Goal: Task Accomplishment & Management: Use online tool/utility

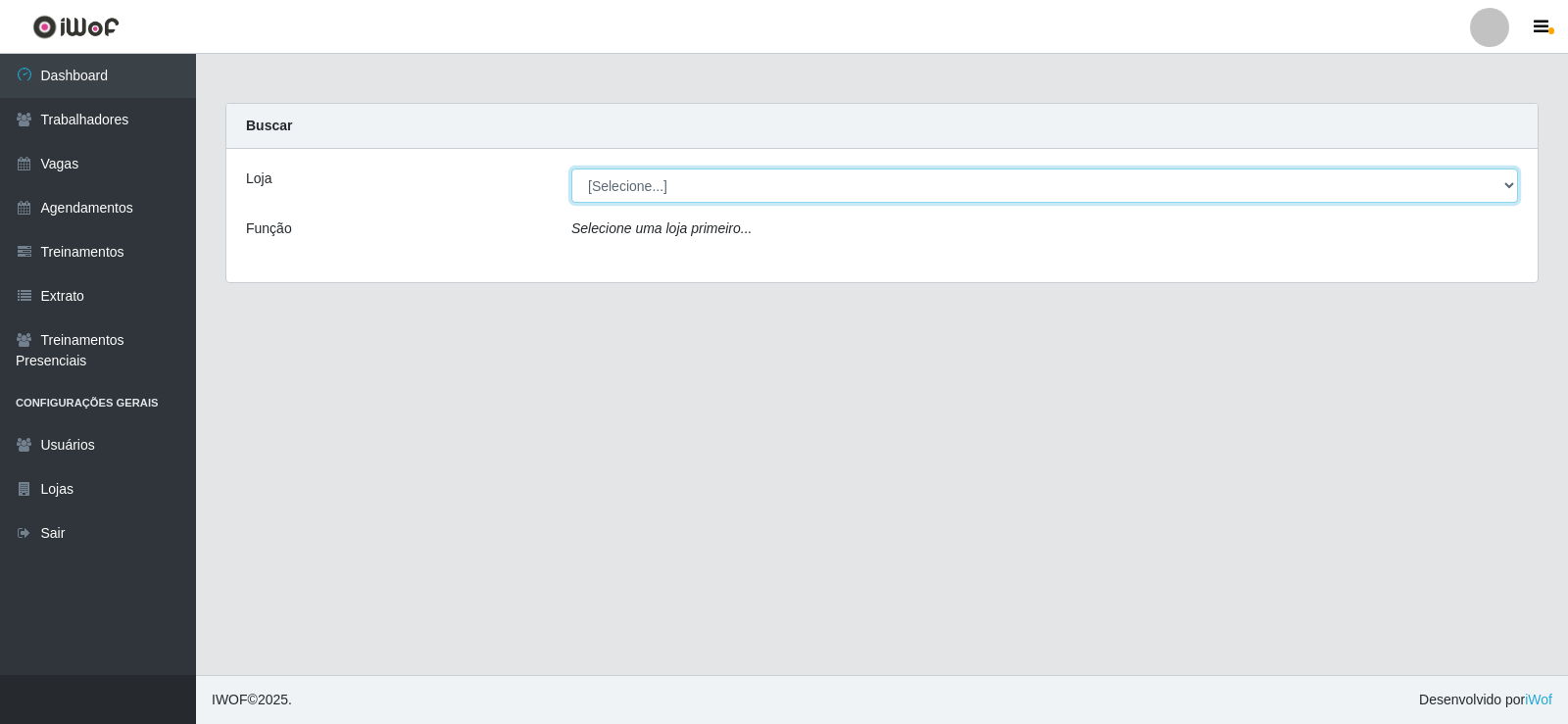
click at [629, 172] on select "[Selecione...] Iskisita Atakado - Centro de Distribuição" at bounding box center [1044, 185] width 946 height 35
select select "425"
click at [571, 169] on select "[Selecione...] Iskisita Atakado - Centro de Distribuição" at bounding box center [1044, 185] width 946 height 35
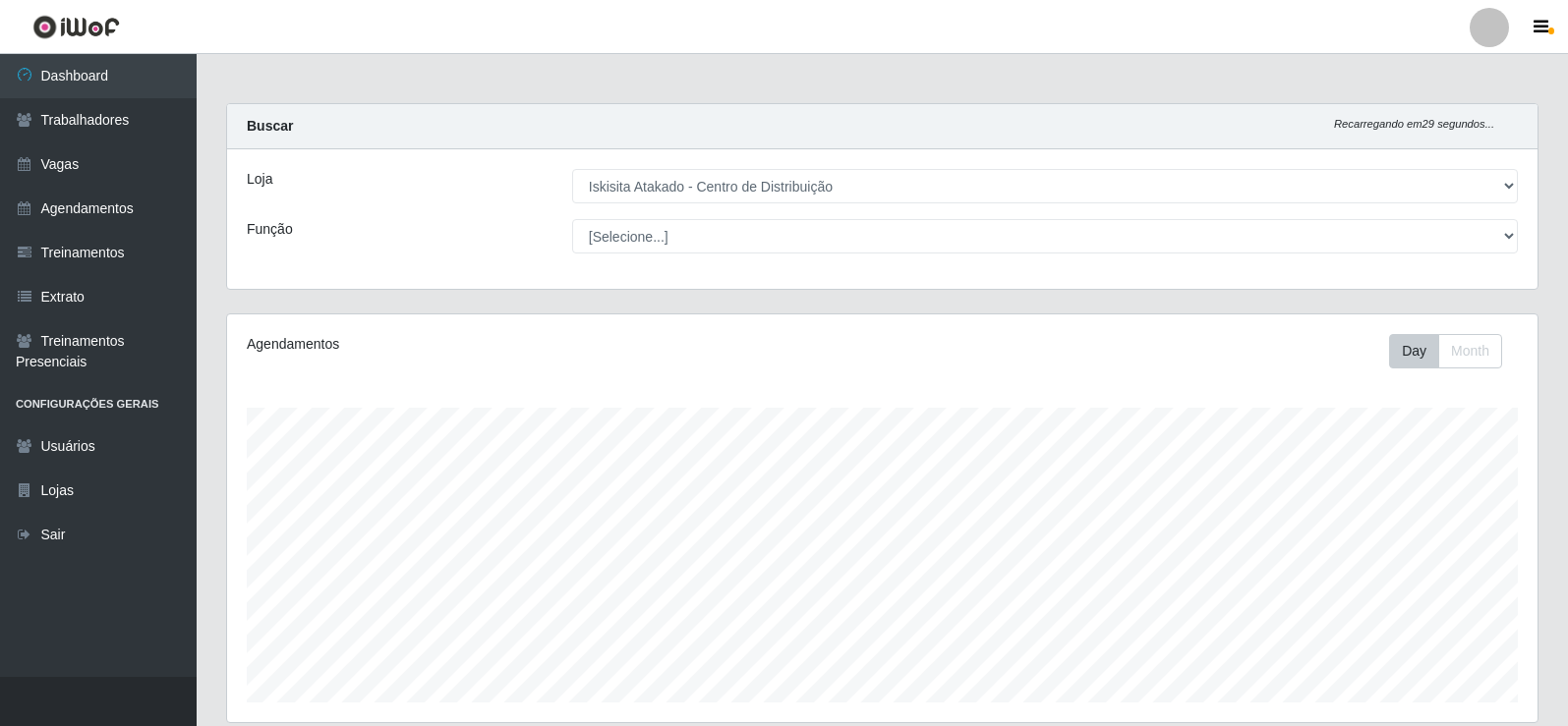
scroll to position [408, 1310]
click at [549, 76] on main "Carregando... Buscar Recarregando em 29 segundos... Loja [Selecione...] Iskisit…" at bounding box center [882, 523] width 1371 height 940
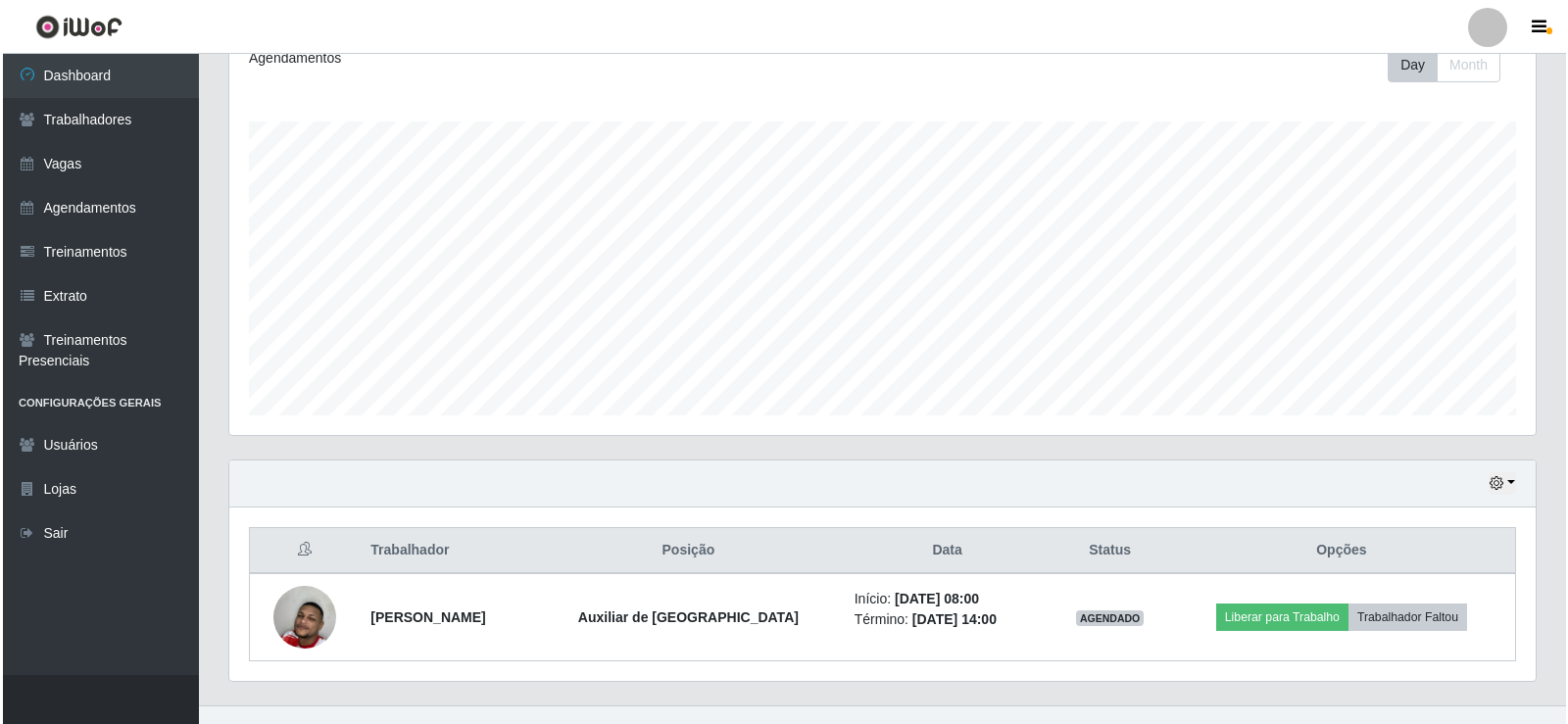
scroll to position [315, 0]
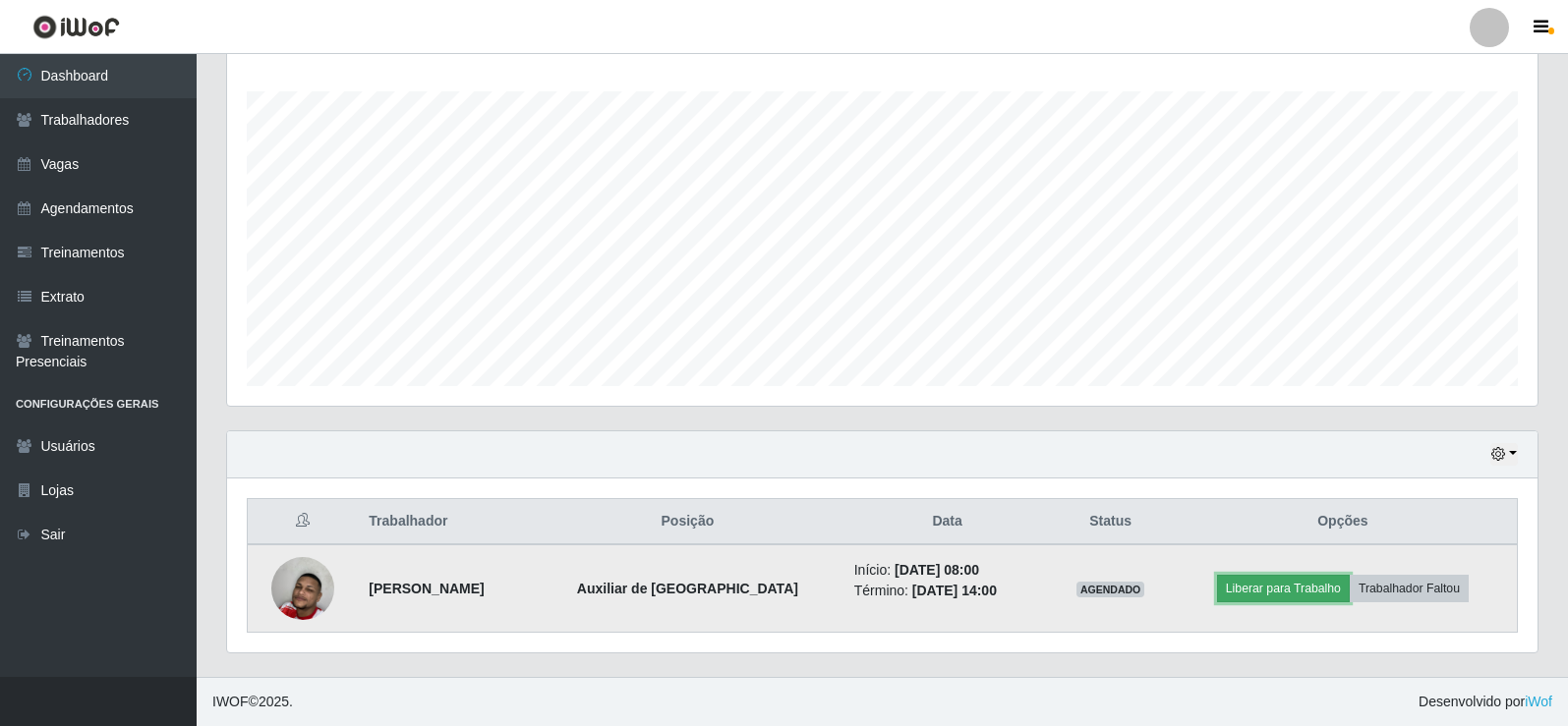
click at [1290, 590] on button "Liberar para Trabalho" at bounding box center [1282, 589] width 132 height 28
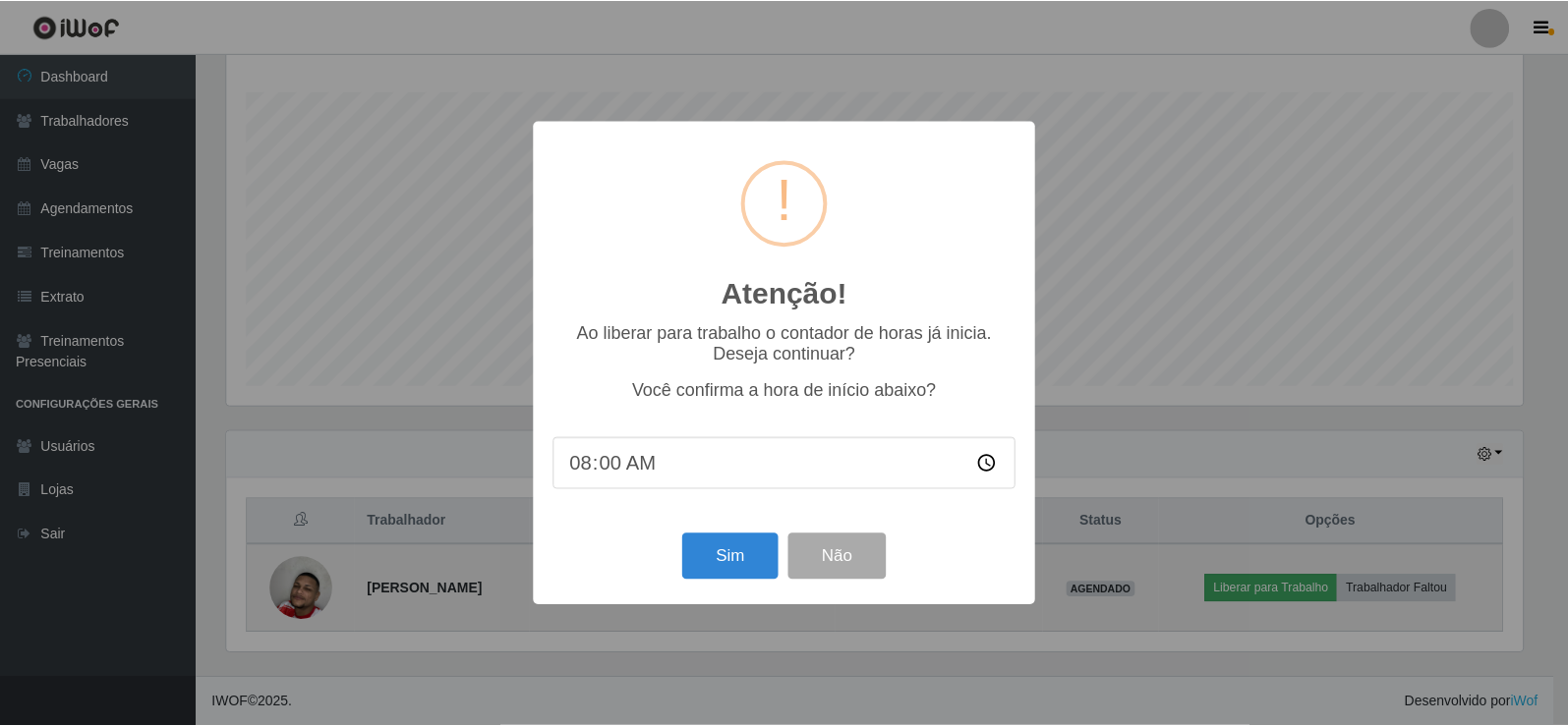
scroll to position [408, 1300]
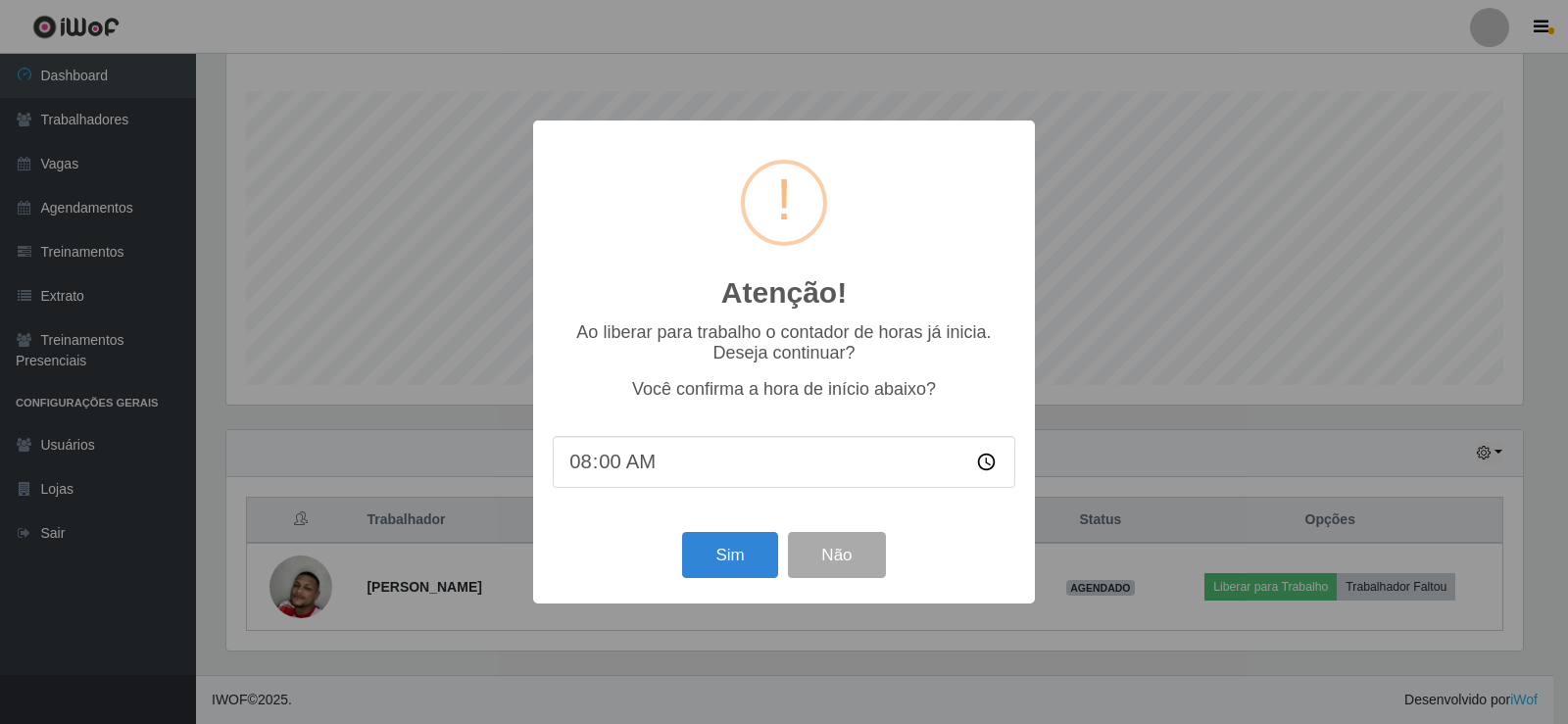
click at [1274, 119] on div "Atenção! × Ao liberar para trabalho o contador de horas já inicia. Deseja conti…" at bounding box center [784, 362] width 1568 height 724
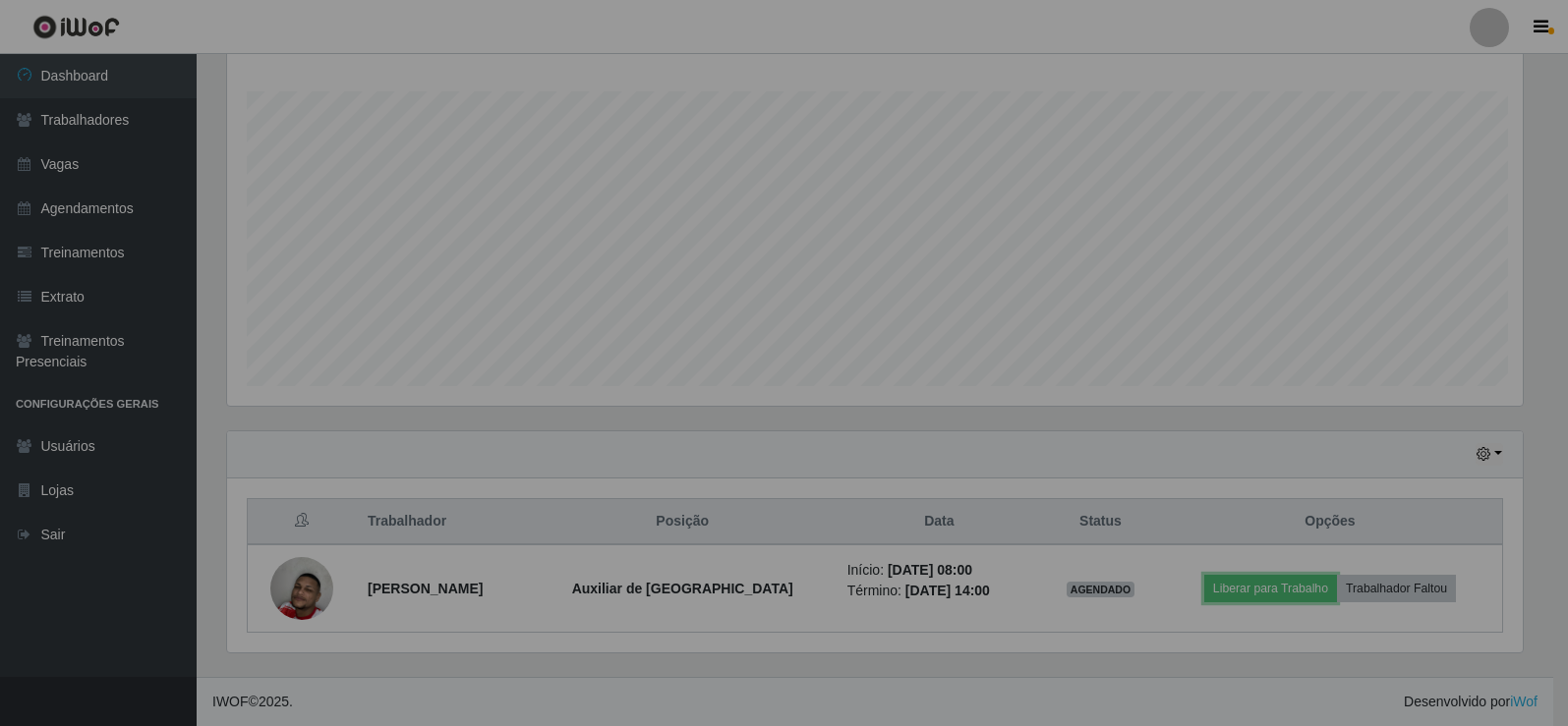
scroll to position [408, 1310]
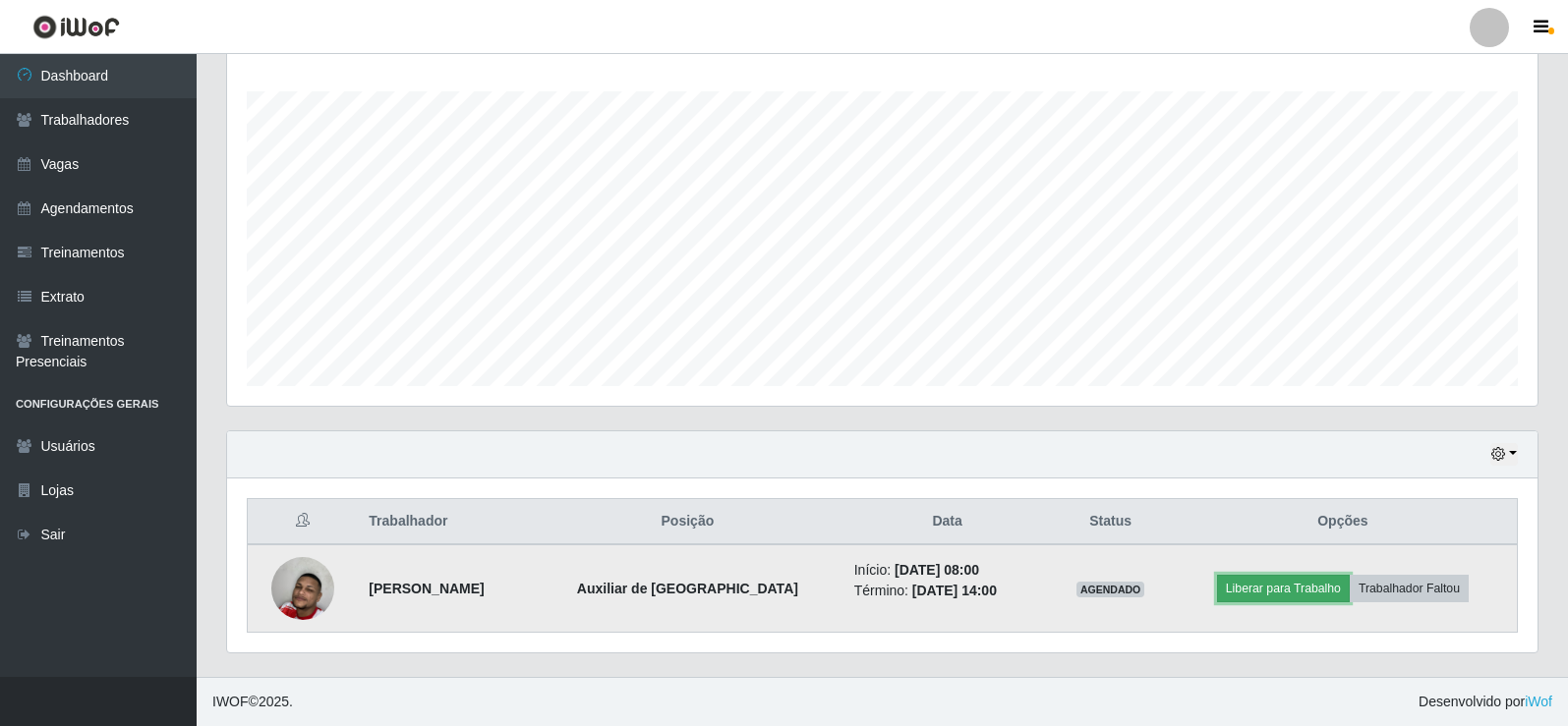
click at [1272, 591] on button "Liberar para Trabalho" at bounding box center [1282, 589] width 132 height 28
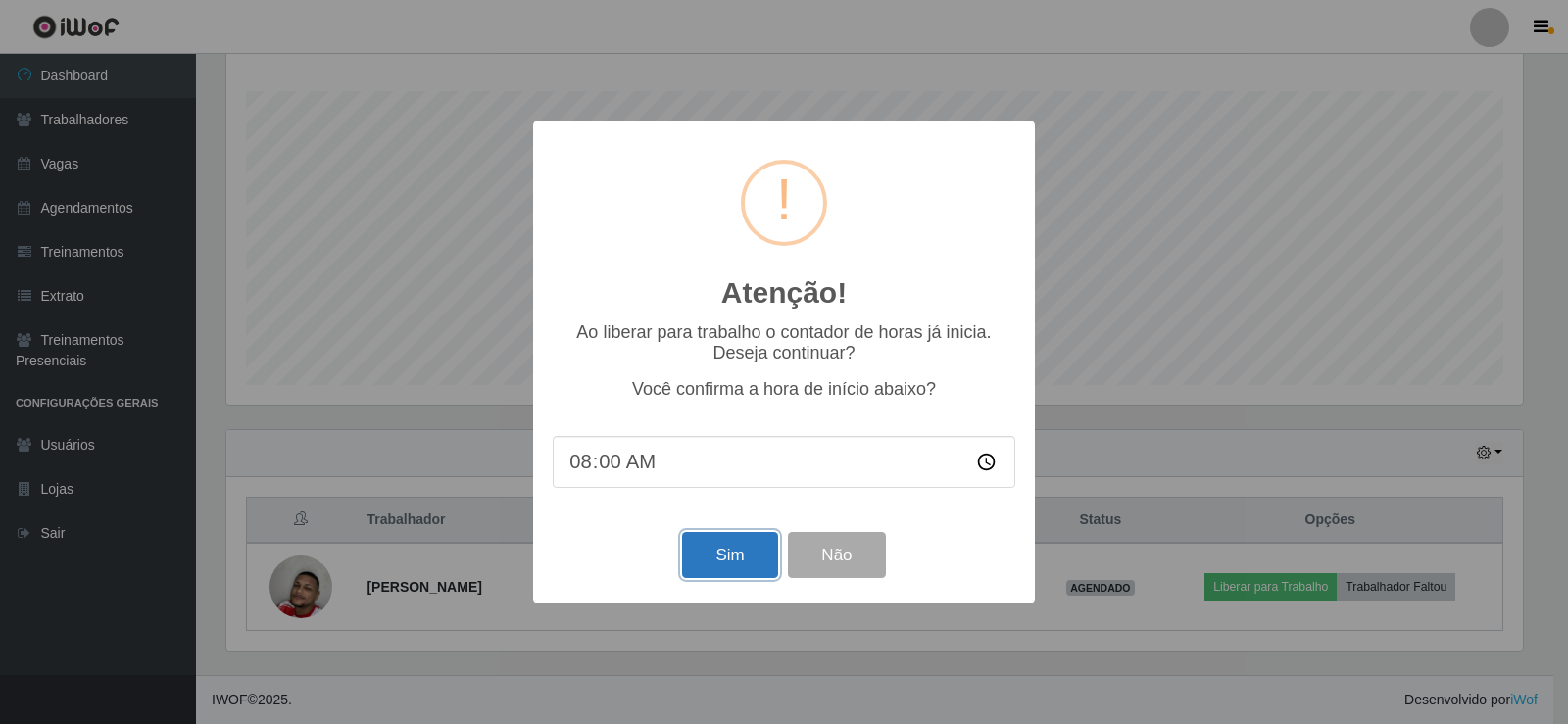
click at [724, 552] on button "Sim" at bounding box center [730, 554] width 95 height 46
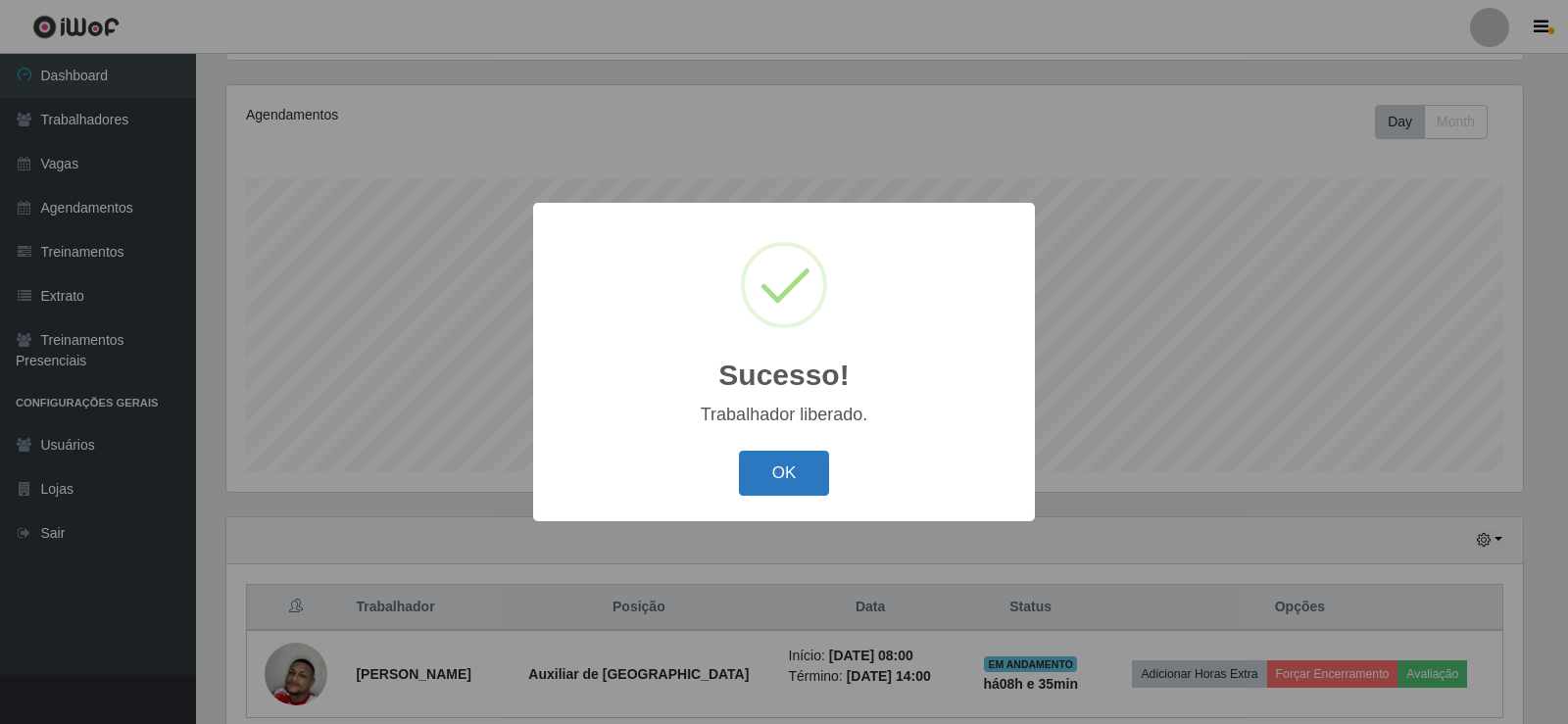
click at [795, 478] on button "OK" at bounding box center [784, 473] width 91 height 46
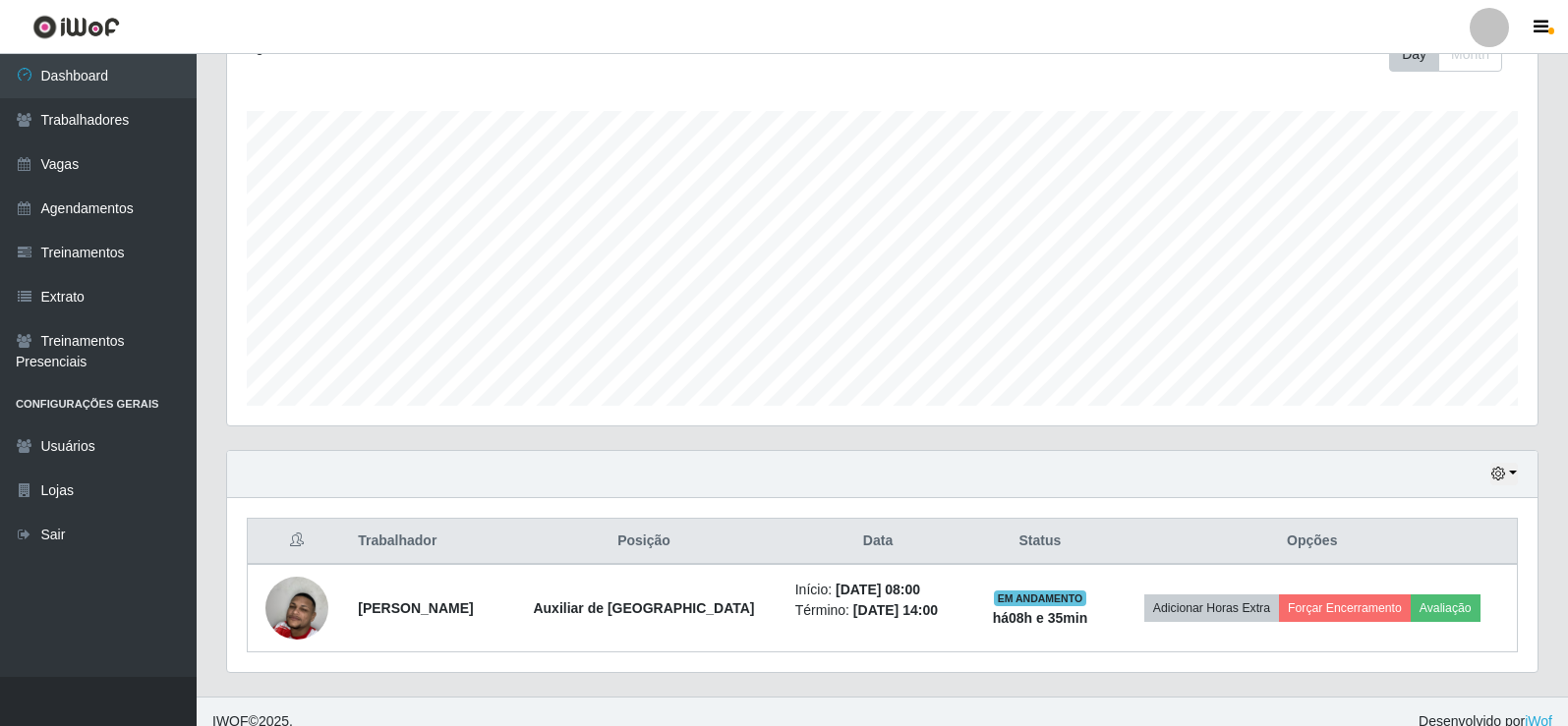
scroll to position [316, 0]
